Goal: Information Seeking & Learning: Learn about a topic

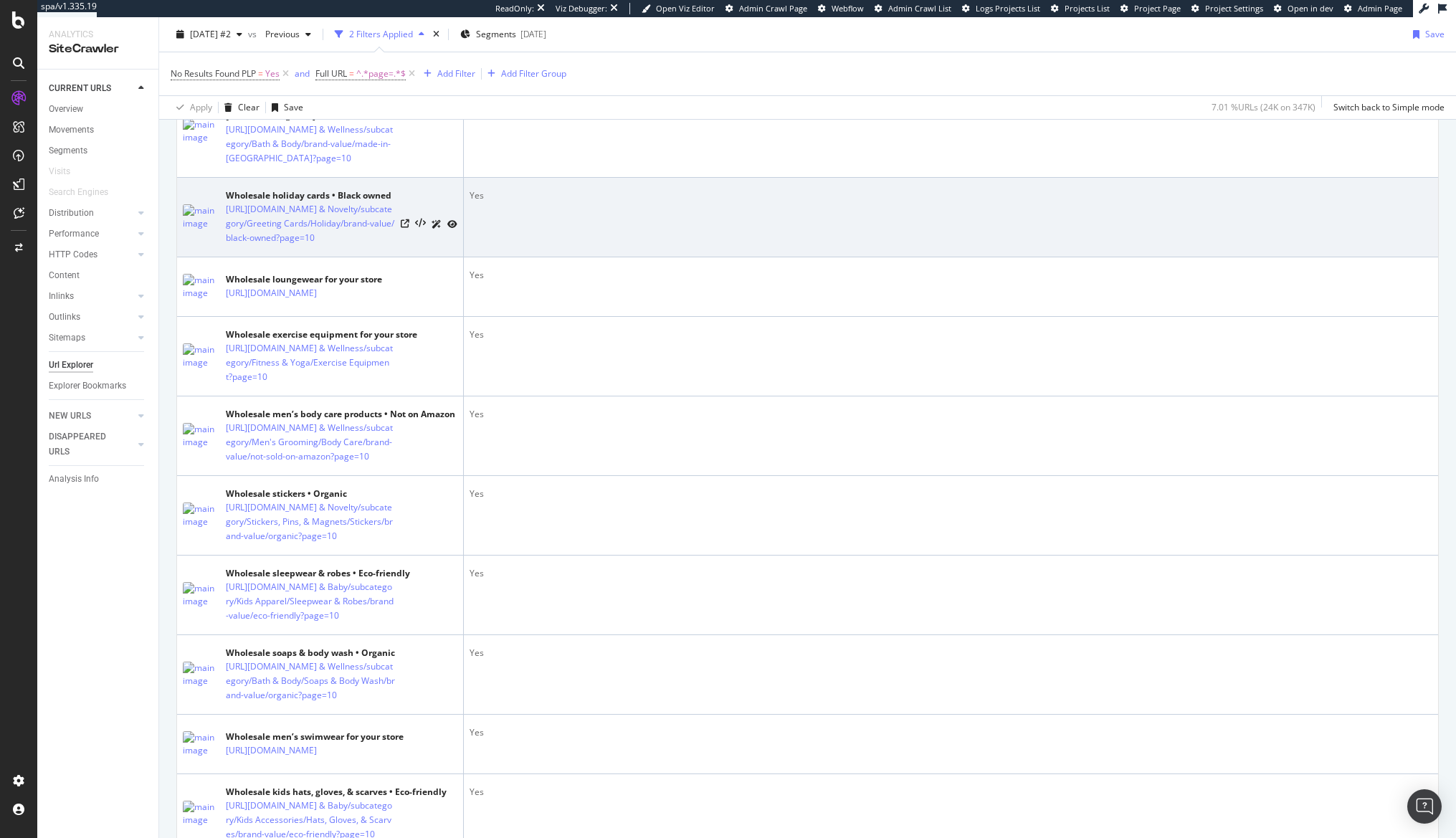
scroll to position [3980, 0]
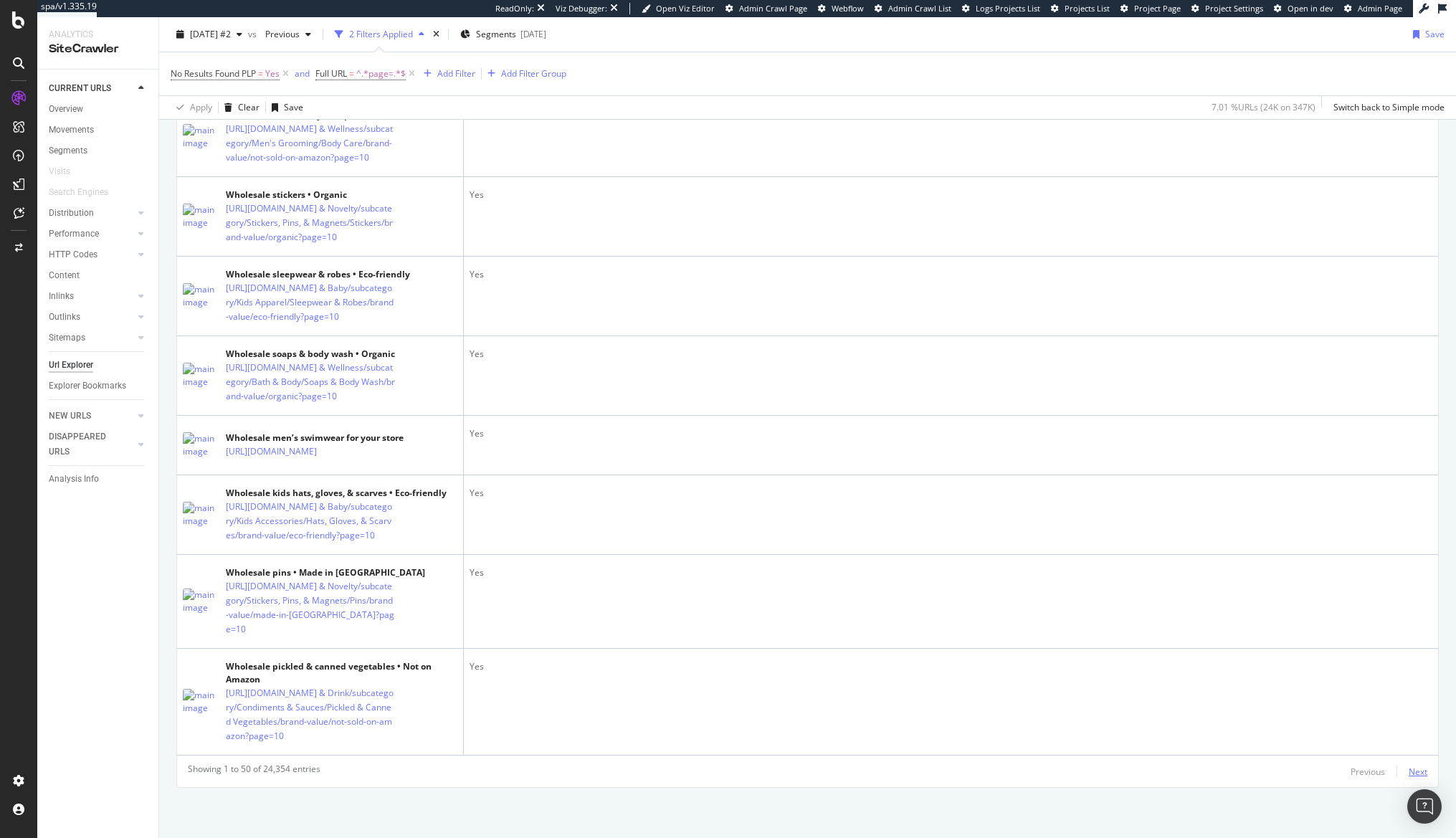
click at [1409, 773] on div "Next" at bounding box center [1418, 771] width 19 height 12
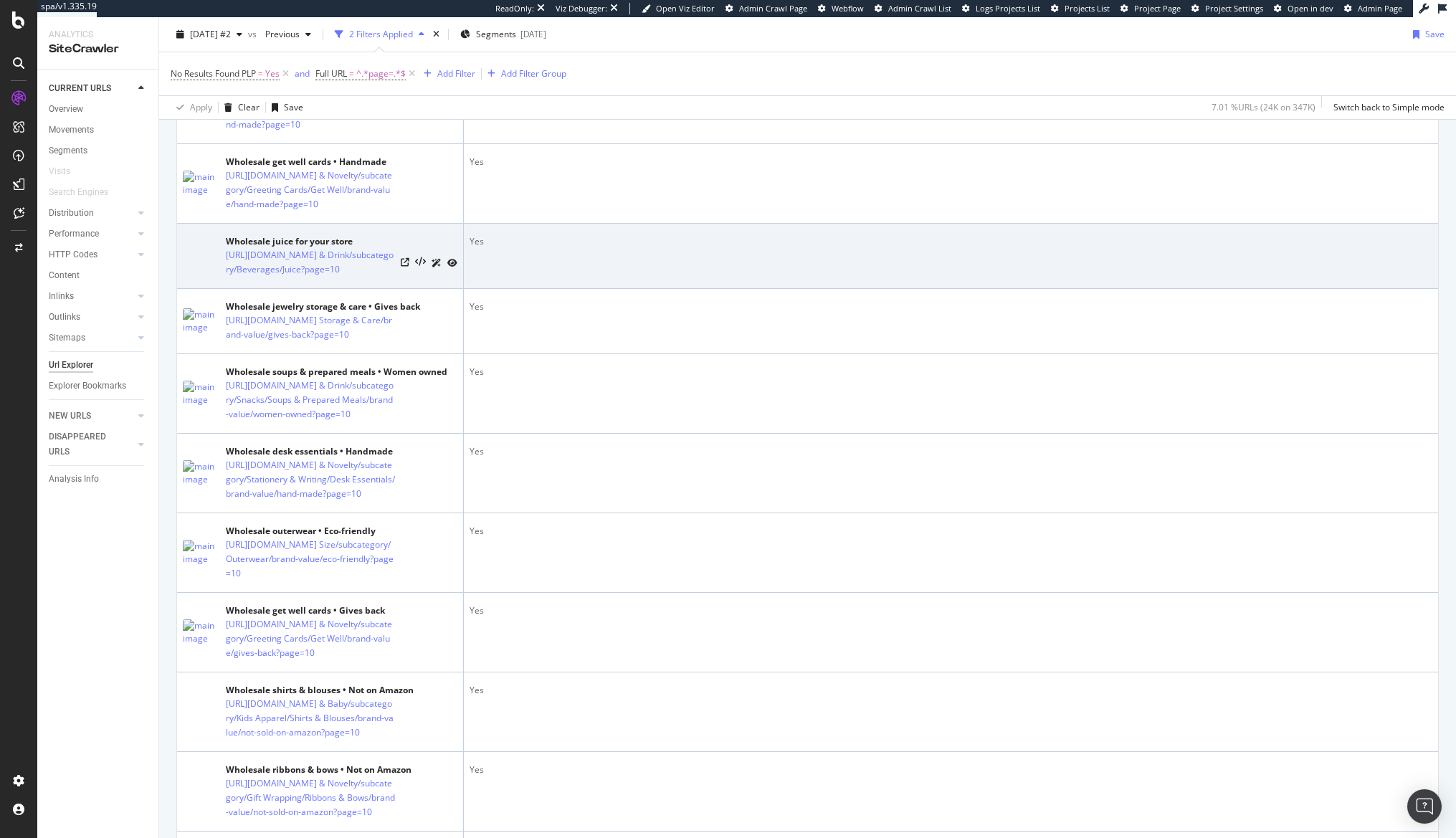
scroll to position [0, 0]
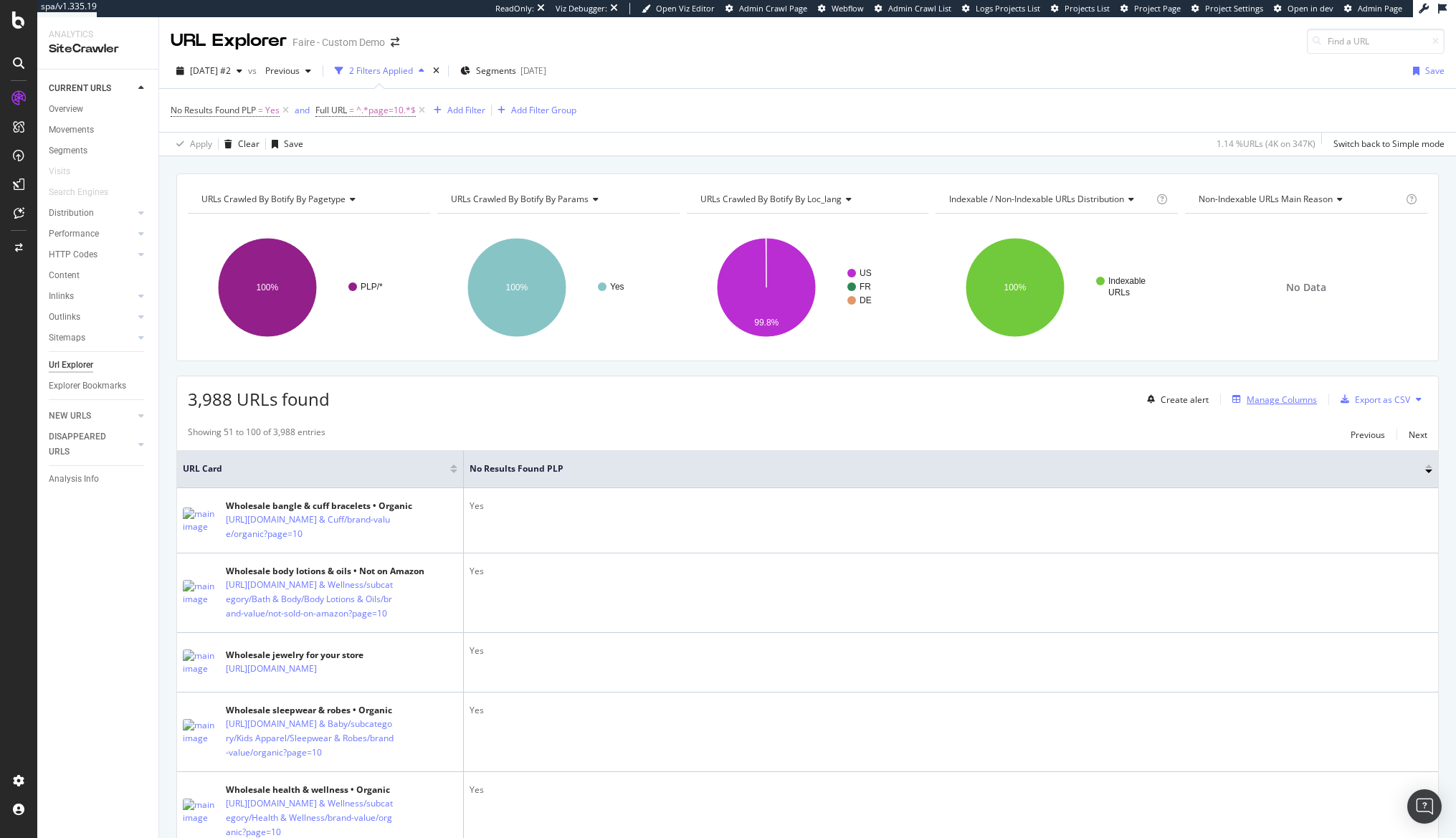
click at [1267, 391] on div "Manage Columns" at bounding box center [1272, 399] width 90 height 16
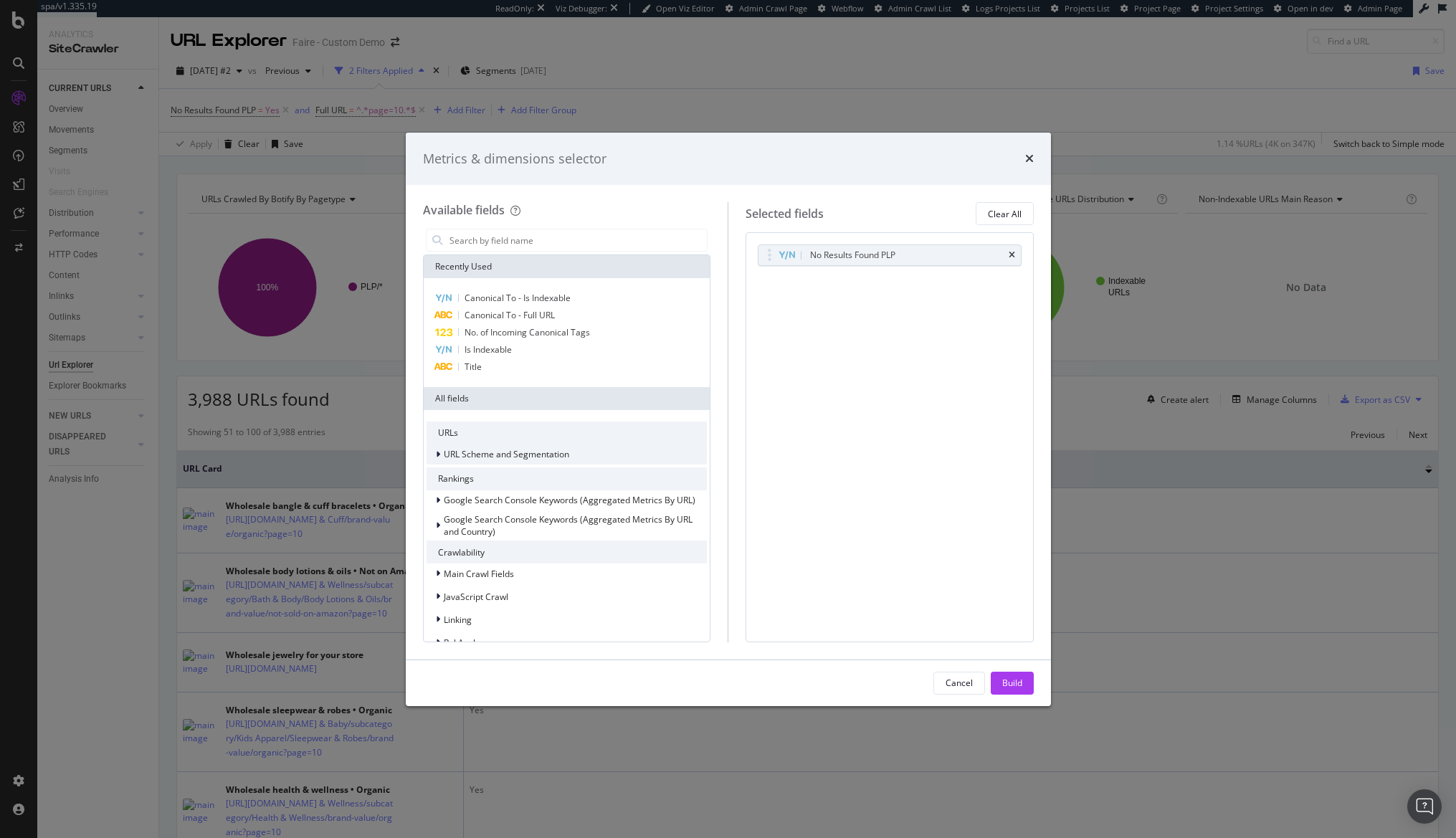
click at [534, 455] on span "URL Scheme and Segmentation" at bounding box center [507, 454] width 126 height 12
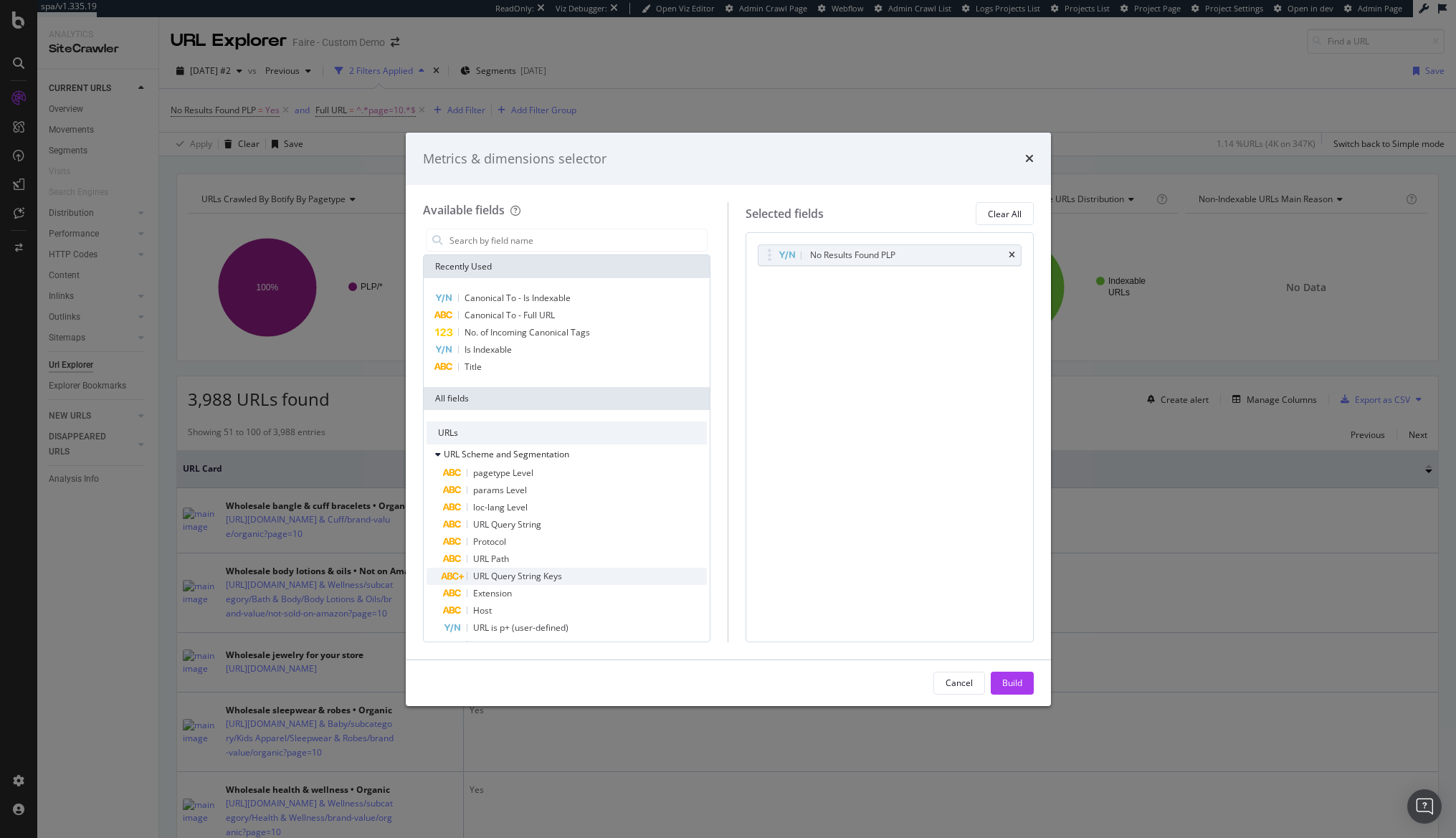
click at [581, 574] on div "URL Query String Keys" at bounding box center [576, 576] width 264 height 18
click at [1008, 680] on div "Build" at bounding box center [1012, 682] width 20 height 12
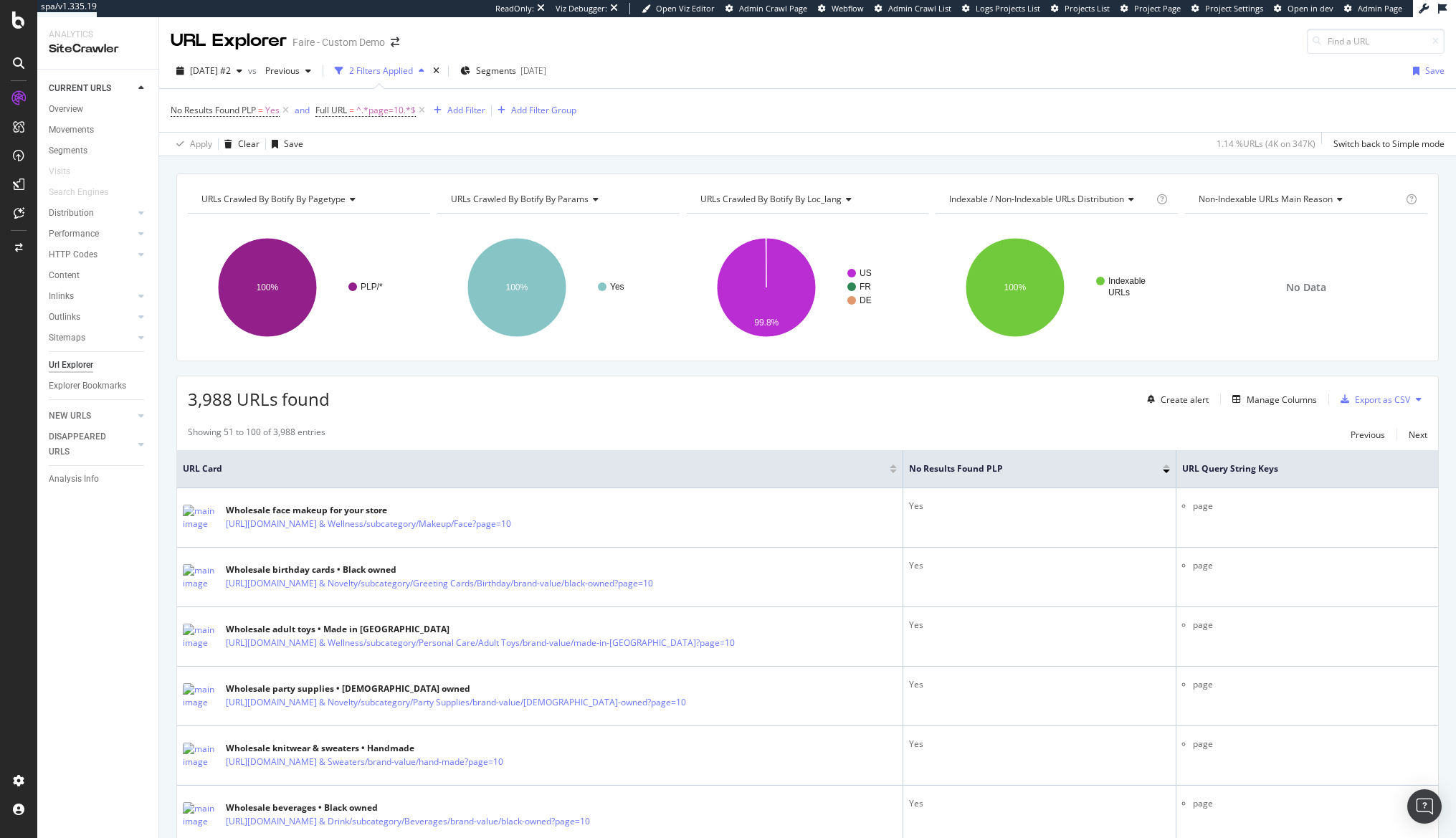
click at [615, 393] on div "3,988 URLs found Create alert Manage Columns Export as CSV" at bounding box center [808, 394] width 1261 height 35
click at [372, 106] on span "^.*page=10.*$" at bounding box center [385, 110] width 60 height 20
click at [368, 150] on div "Contains" at bounding box center [408, 143] width 158 height 23
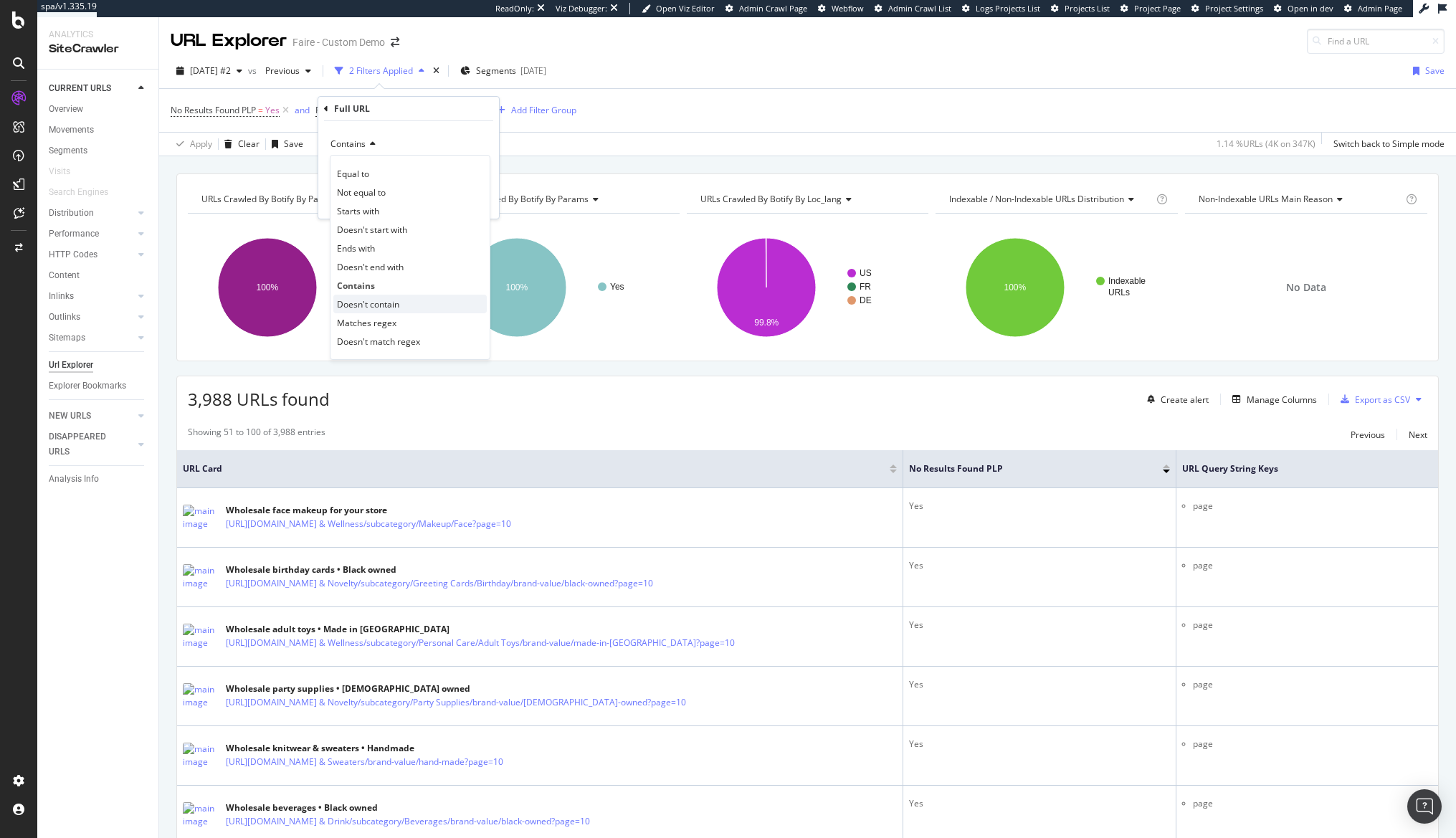
click at [420, 303] on div "Doesn't contain" at bounding box center [410, 303] width 153 height 19
click at [470, 202] on div "Apply" at bounding box center [476, 200] width 23 height 12
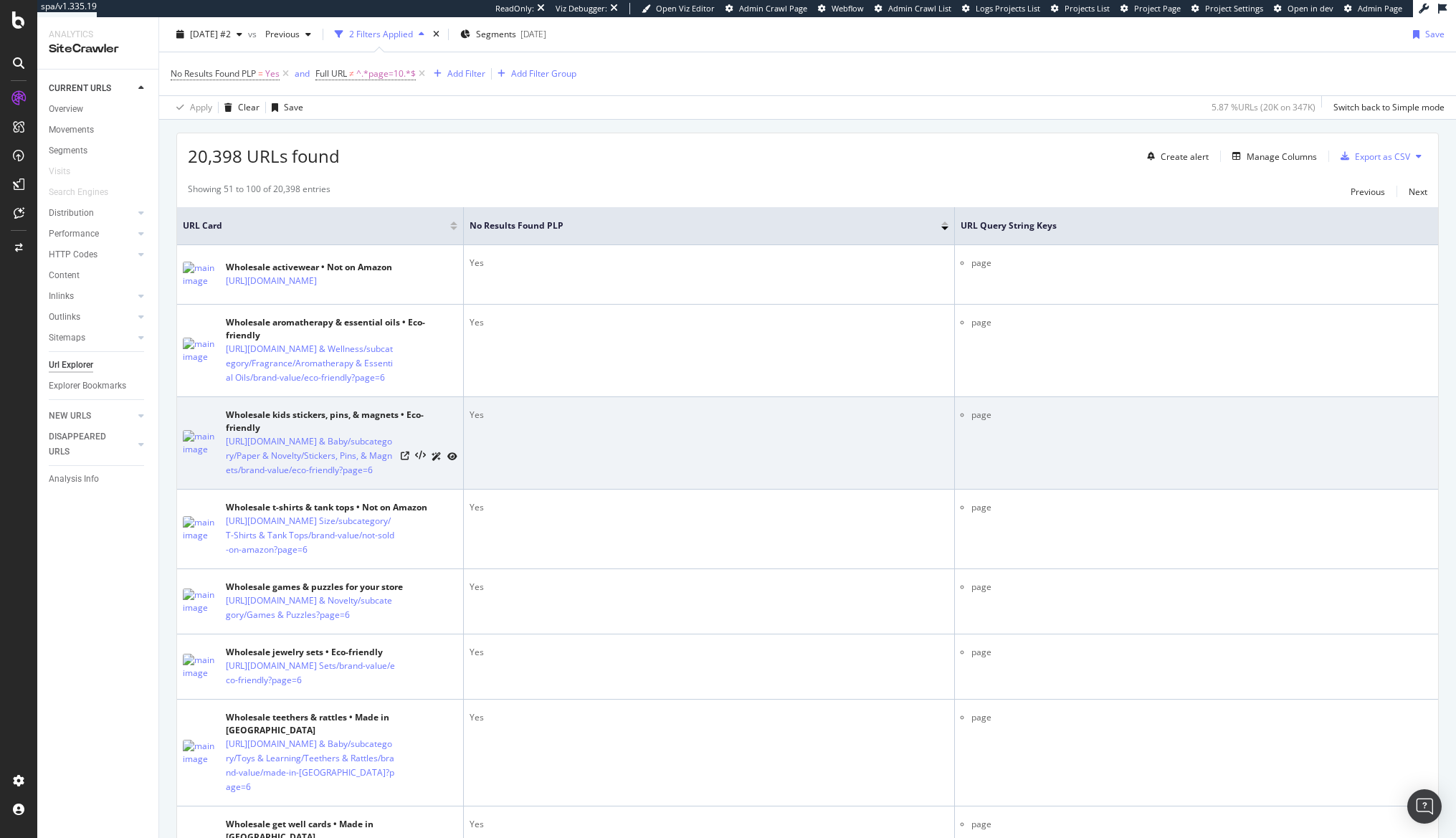
scroll to position [286, 0]
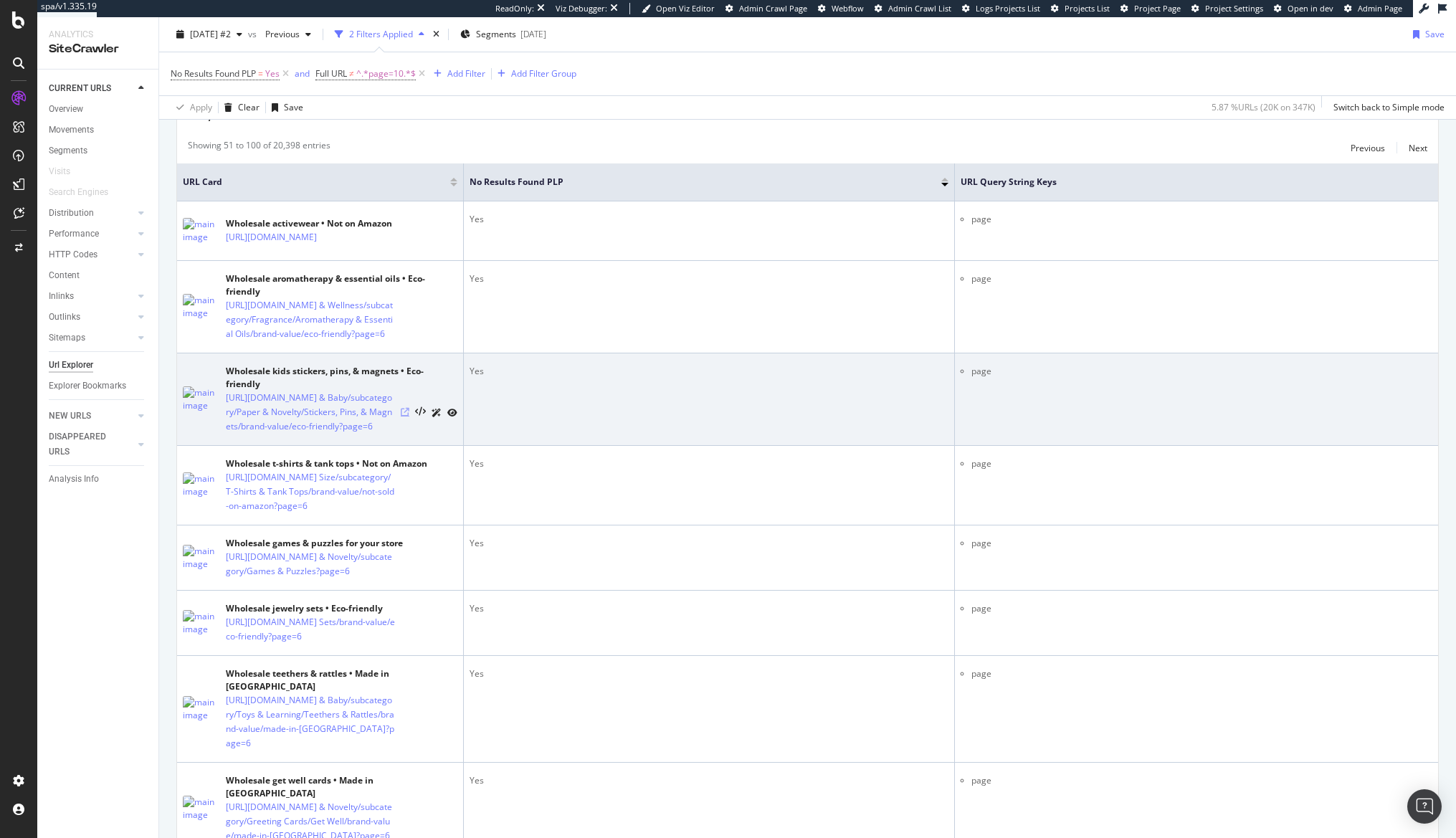
click at [407, 417] on icon at bounding box center [405, 412] width 9 height 9
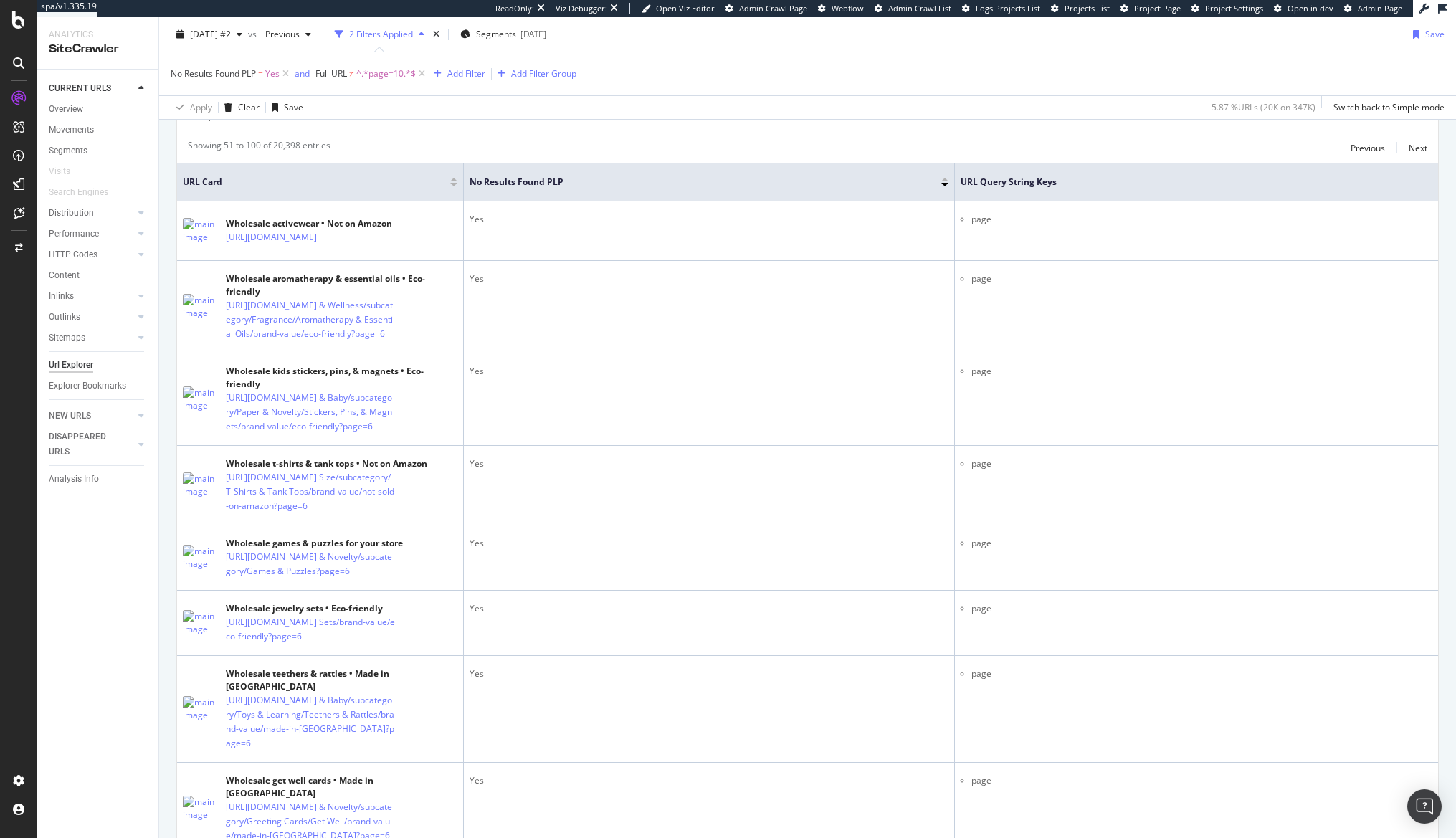
scroll to position [0, 0]
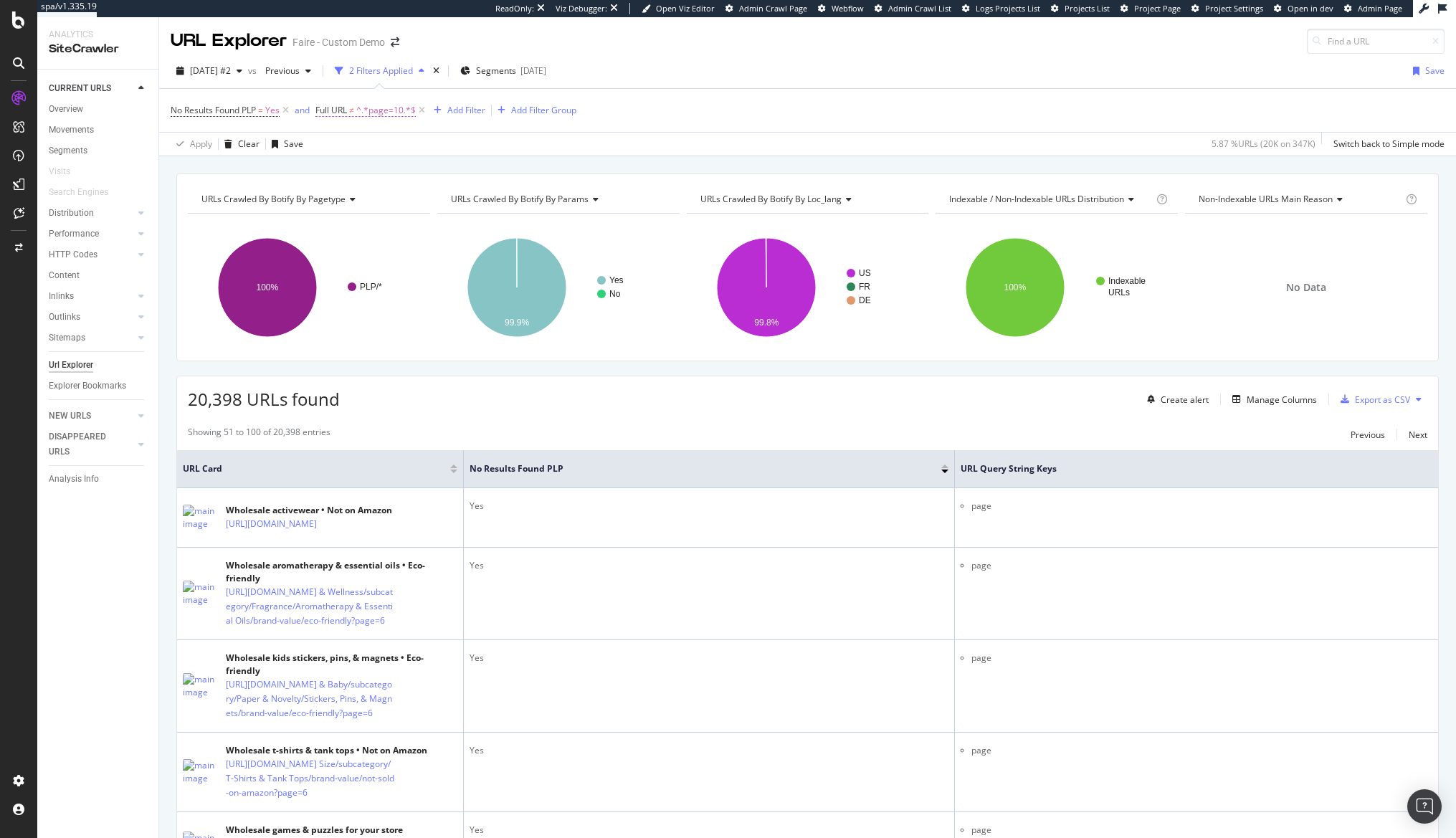
click at [342, 116] on span "Full URL ≠ ^.*page=10.*$" at bounding box center [366, 110] width 100 height 13
click at [351, 140] on span "Doesn't contain" at bounding box center [362, 143] width 63 height 12
click at [427, 337] on div "Doesn't match regex" at bounding box center [410, 341] width 153 height 19
click at [412, 174] on input "page=10" at bounding box center [398, 170] width 135 height 23
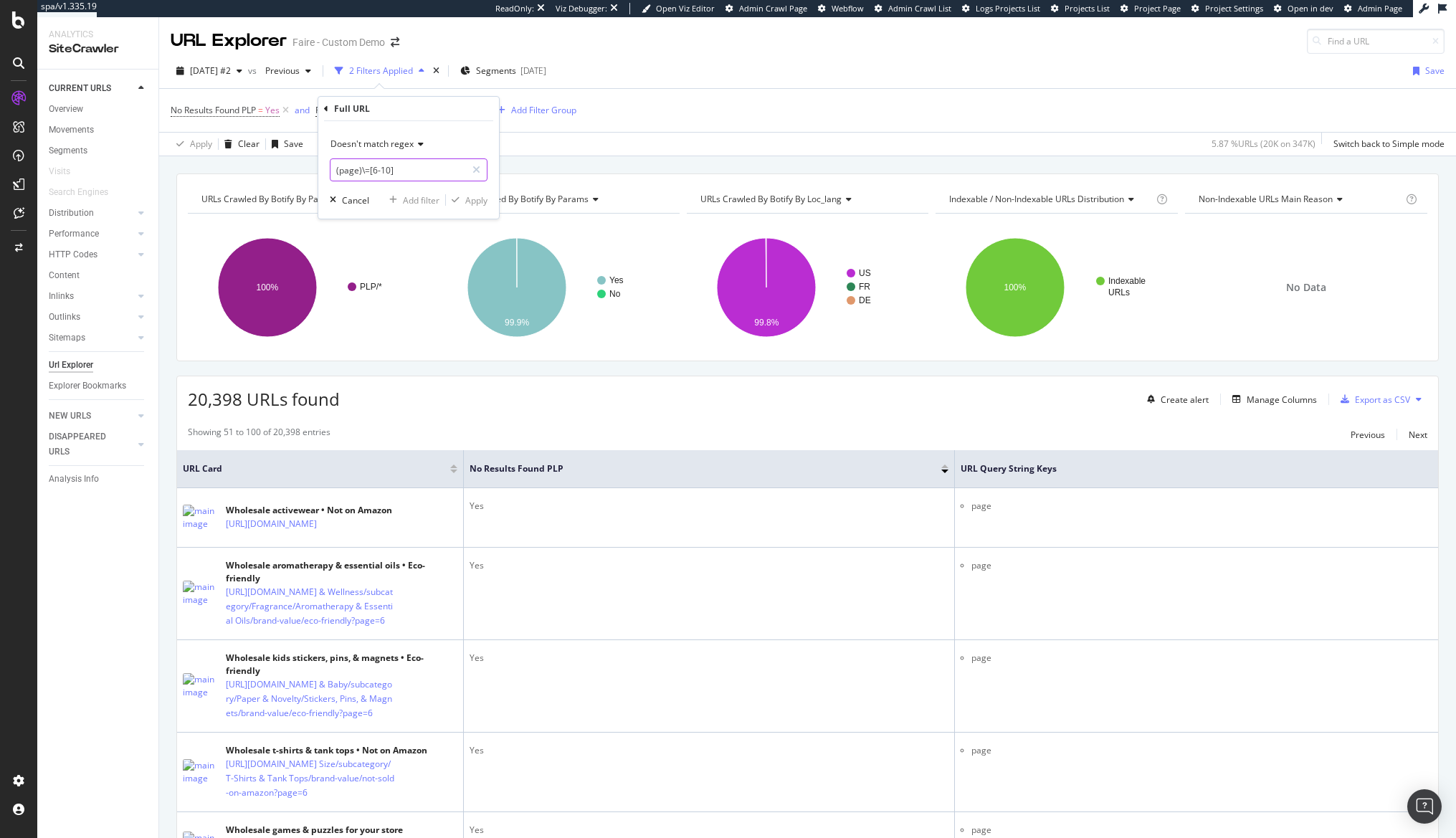
click at [427, 176] on input "(page)\=[6-10]" at bounding box center [398, 170] width 135 height 23
click at [364, 172] on input "(page)\=[6-10]" at bounding box center [398, 170] width 135 height 23
click at [403, 169] on input "(page)\=[6-10]" at bounding box center [398, 170] width 135 height 23
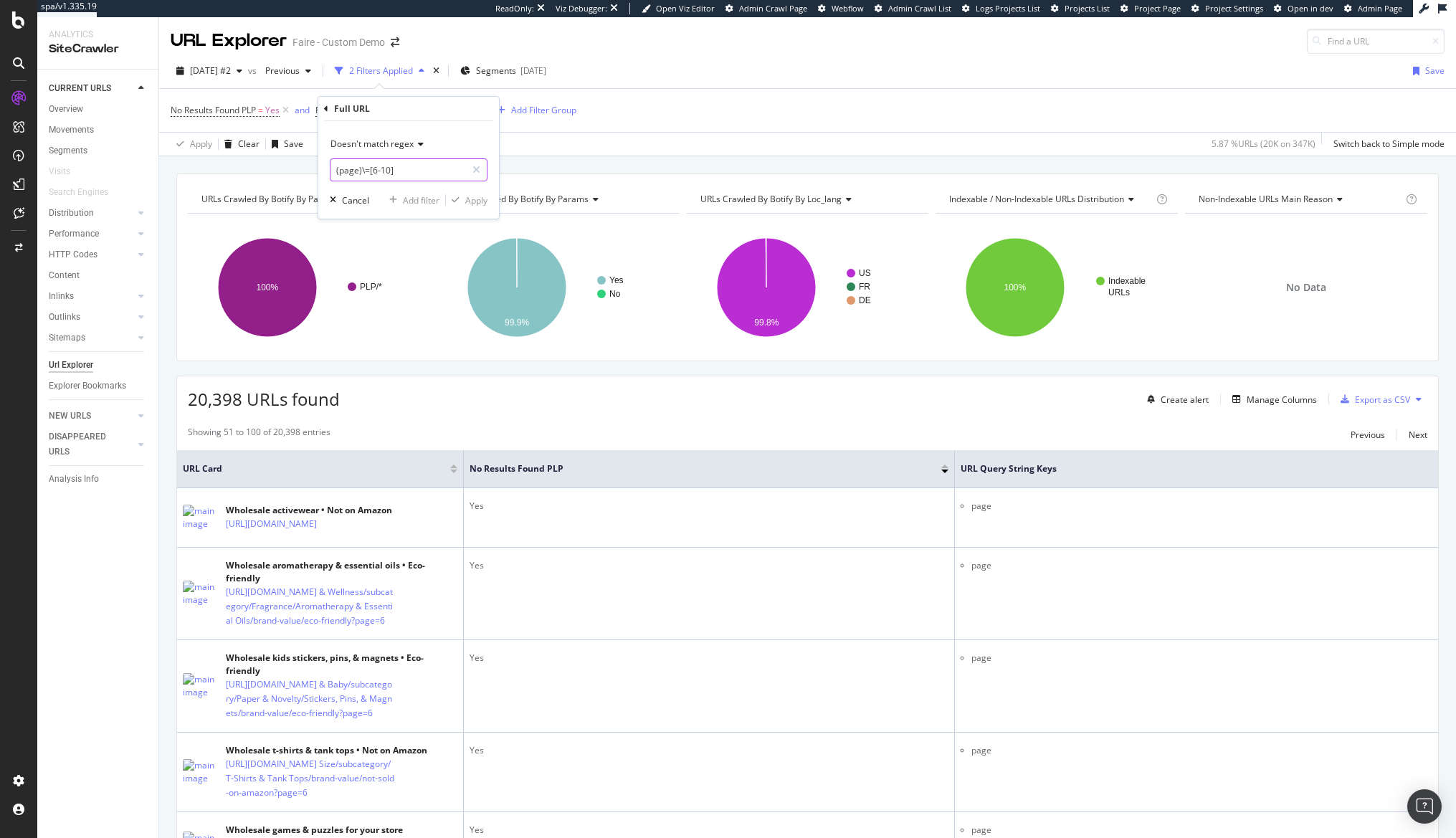
click at [401, 165] on input "(page)\=[6-10]" at bounding box center [398, 170] width 135 height 23
type input "(page)\=[0-5]"
click at [414, 146] on icon at bounding box center [419, 144] width 10 height 9
click at [421, 318] on div "Matches regex" at bounding box center [410, 322] width 153 height 19
click at [427, 172] on input "(page)\=[0-5]" at bounding box center [398, 170] width 135 height 23
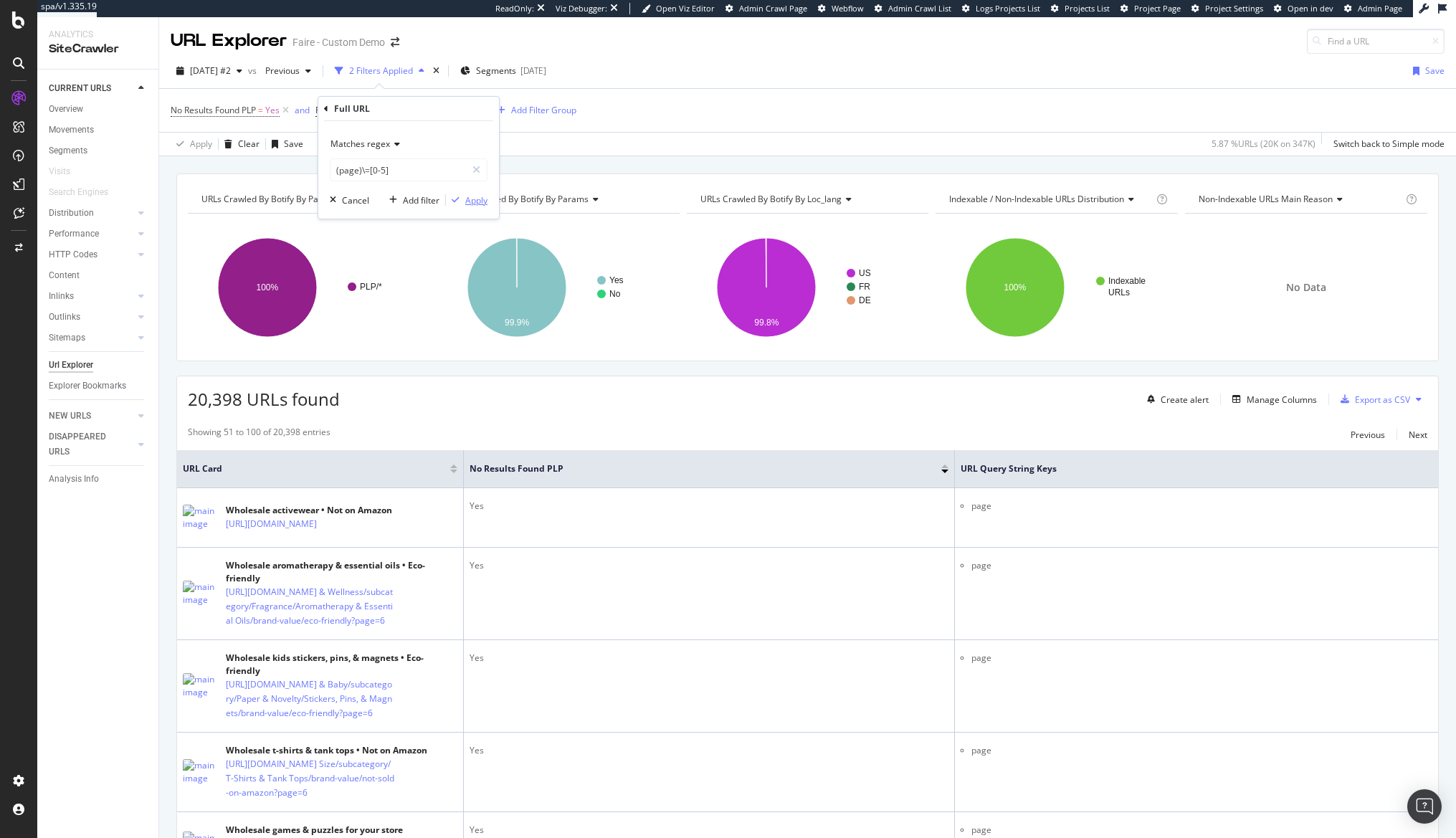
click at [465, 207] on button "Apply" at bounding box center [467, 200] width 41 height 15
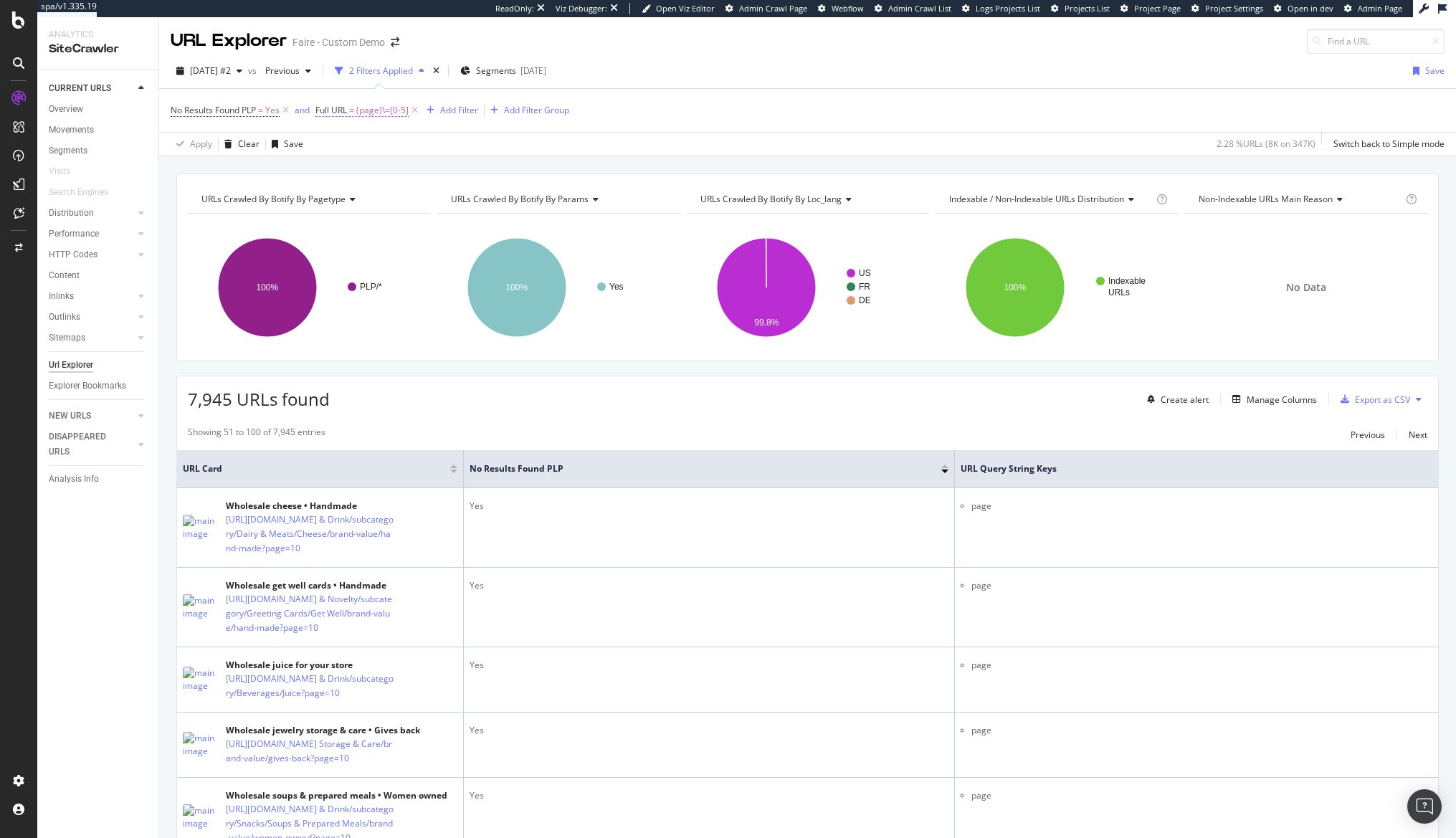
click at [370, 108] on span "(page)\=[0-5]" at bounding box center [381, 110] width 52 height 20
click at [401, 174] on input "(page)\=[0-5]" at bounding box center [398, 170] width 135 height 23
type input "(page)\=[0-5]{1}$"
click at [479, 205] on div "Apply" at bounding box center [476, 200] width 23 height 12
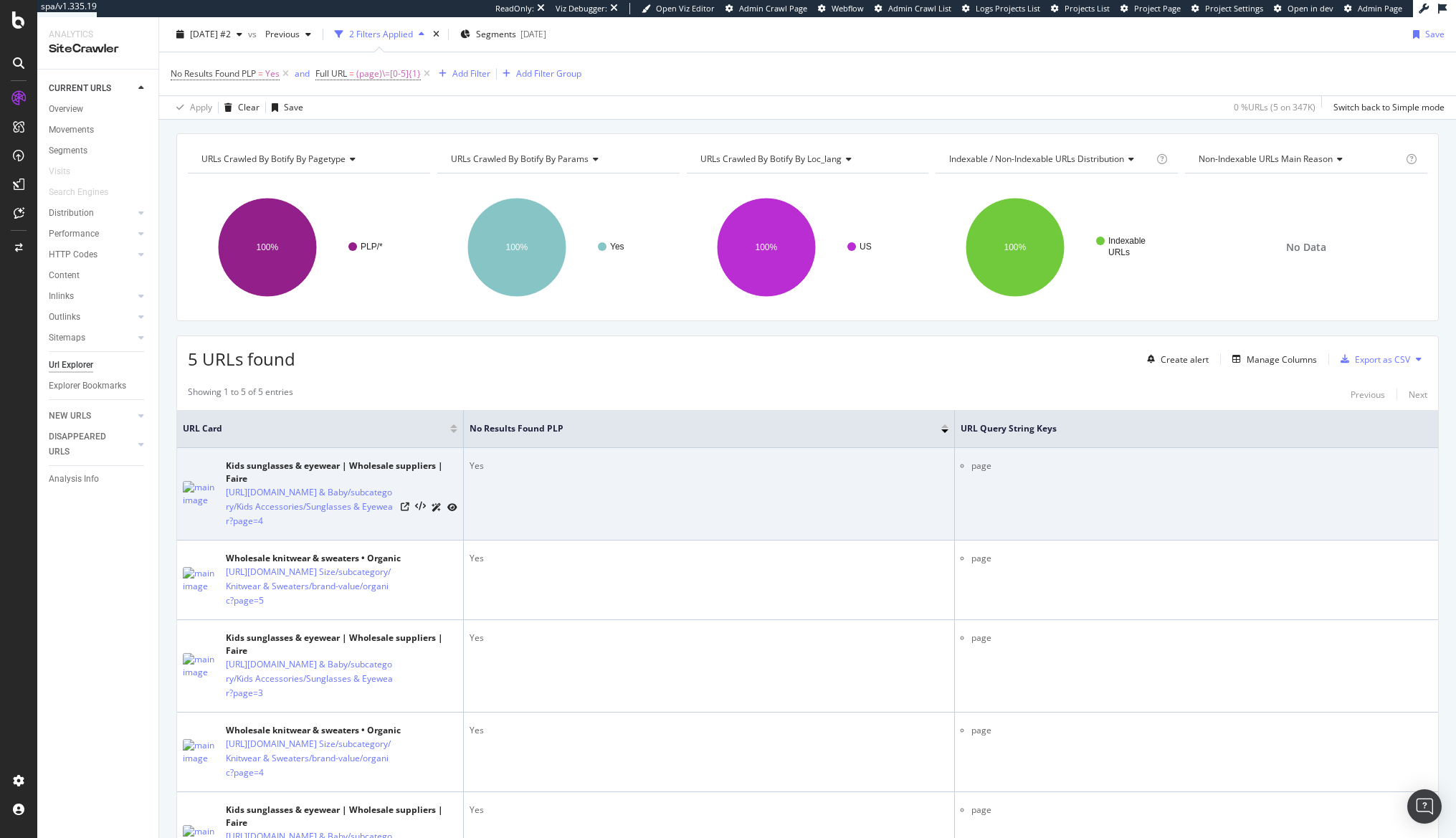
scroll to position [170, 0]
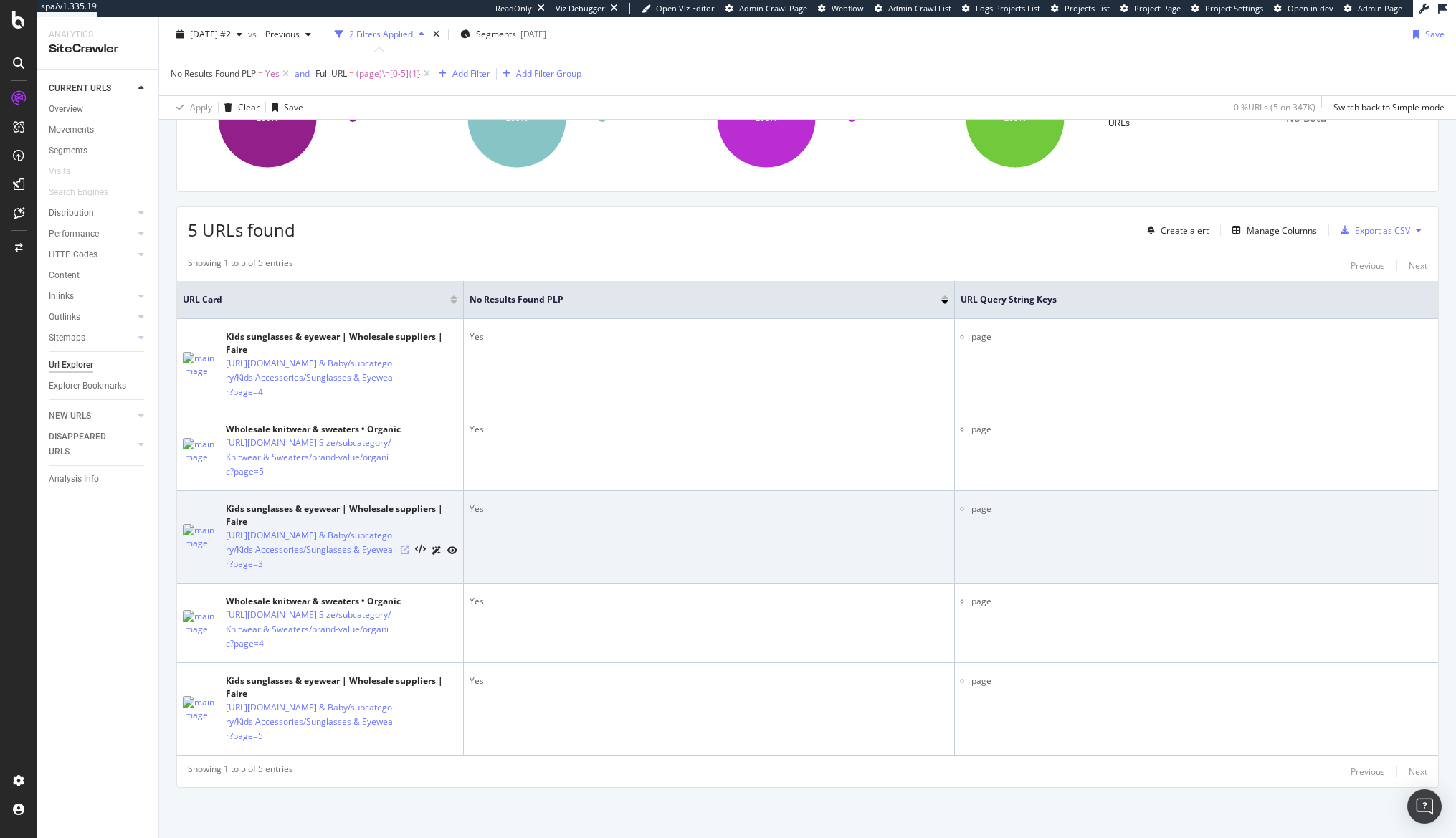
click at [407, 553] on icon at bounding box center [405, 549] width 9 height 9
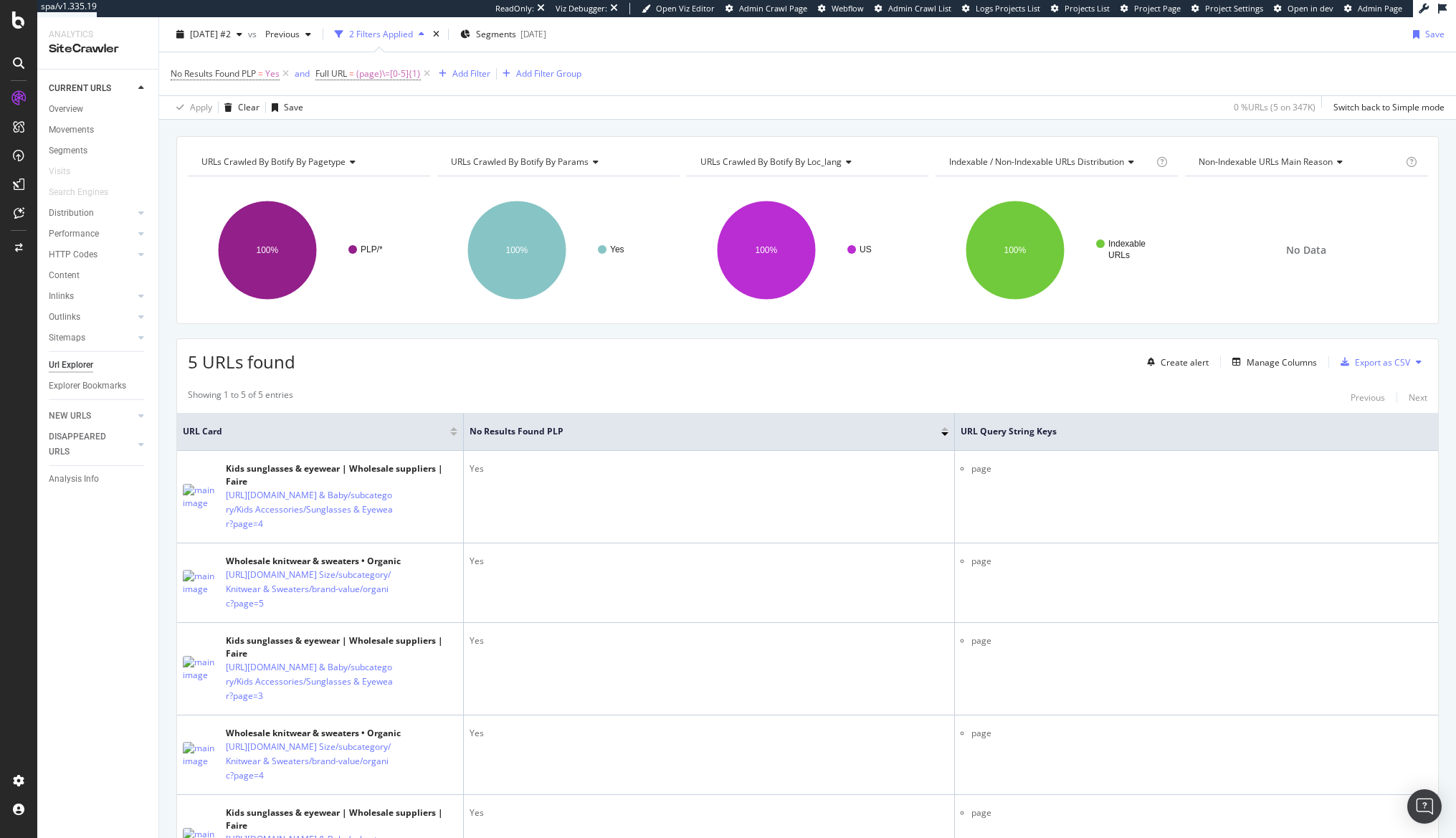
scroll to position [0, 0]
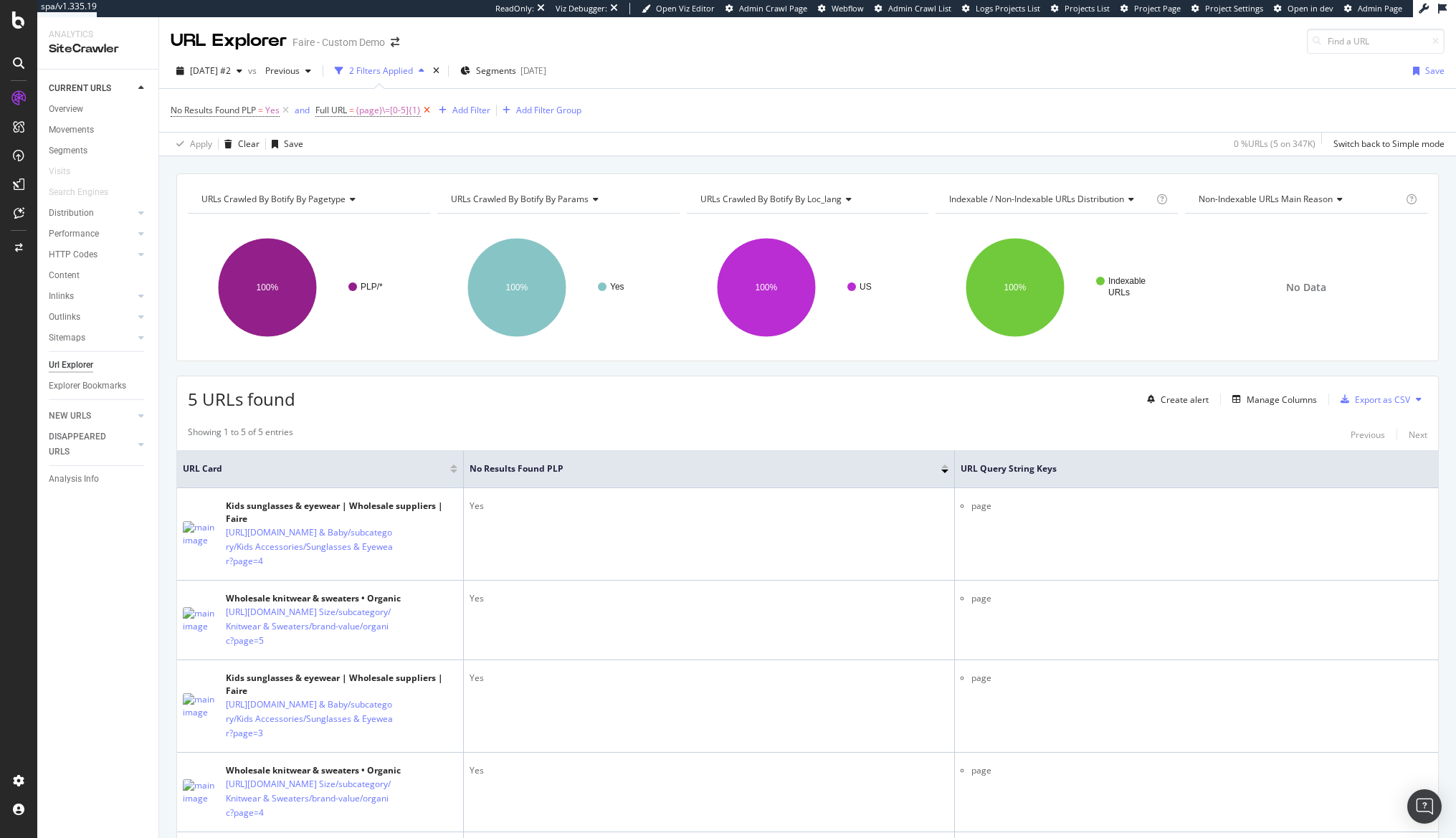
click at [427, 110] on icon at bounding box center [427, 110] width 12 height 15
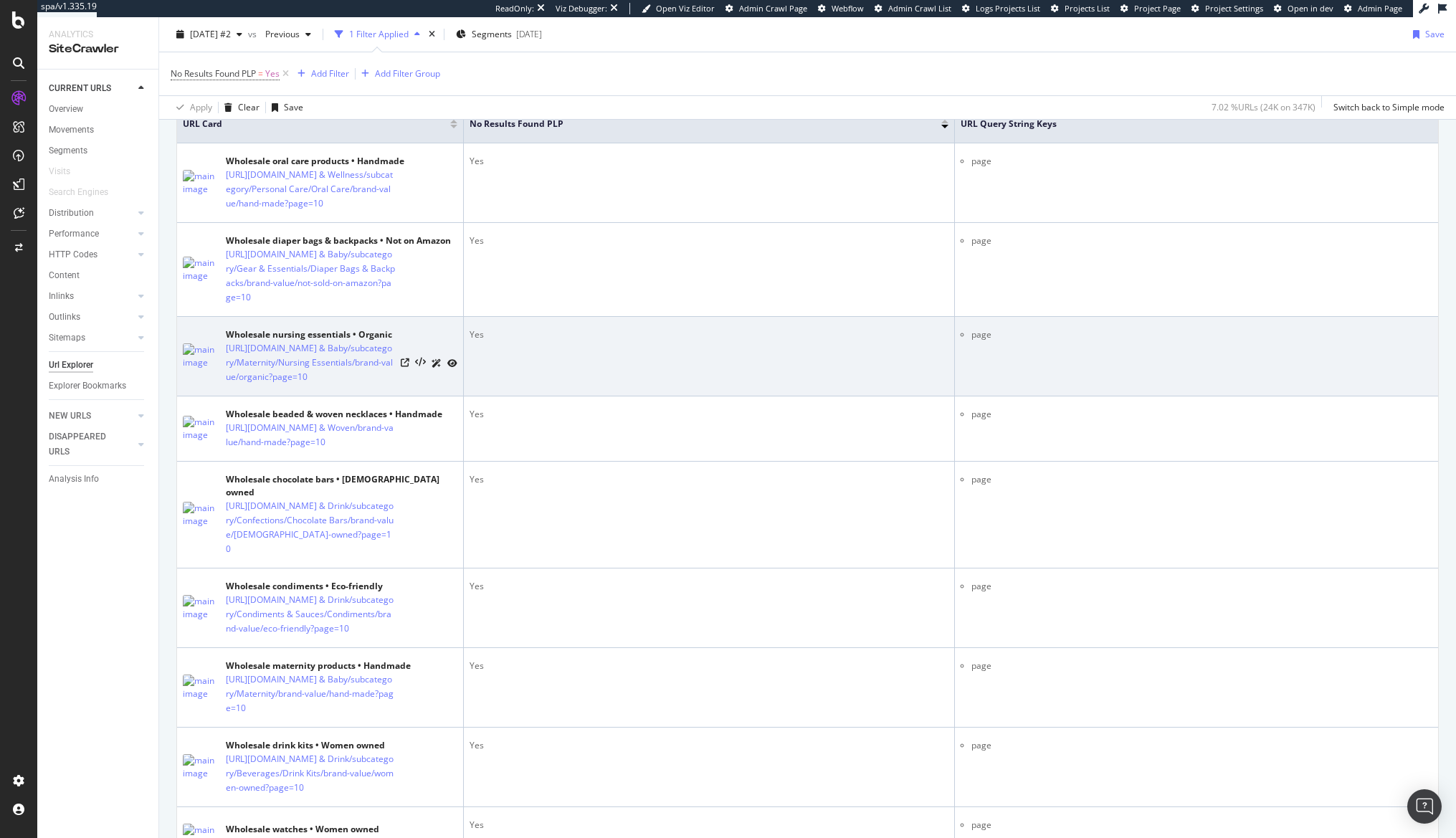
scroll to position [502, 0]
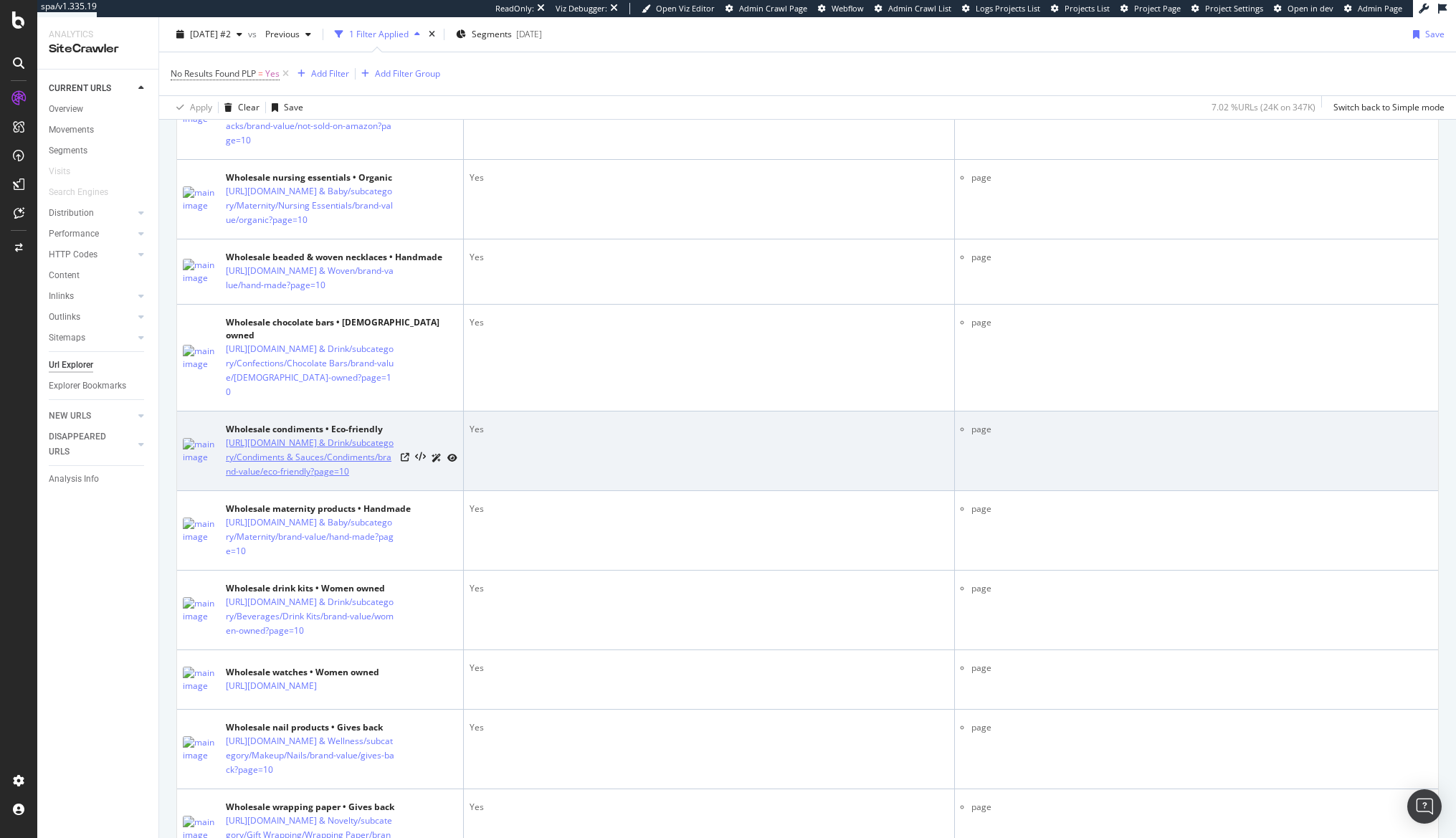
click at [307, 445] on link "[URL][DOMAIN_NAME] & Drink/subcategory/Condiments & Sauces/Condiments/brand-val…" at bounding box center [310, 458] width 170 height 43
